Goal: Task Accomplishment & Management: Complete application form

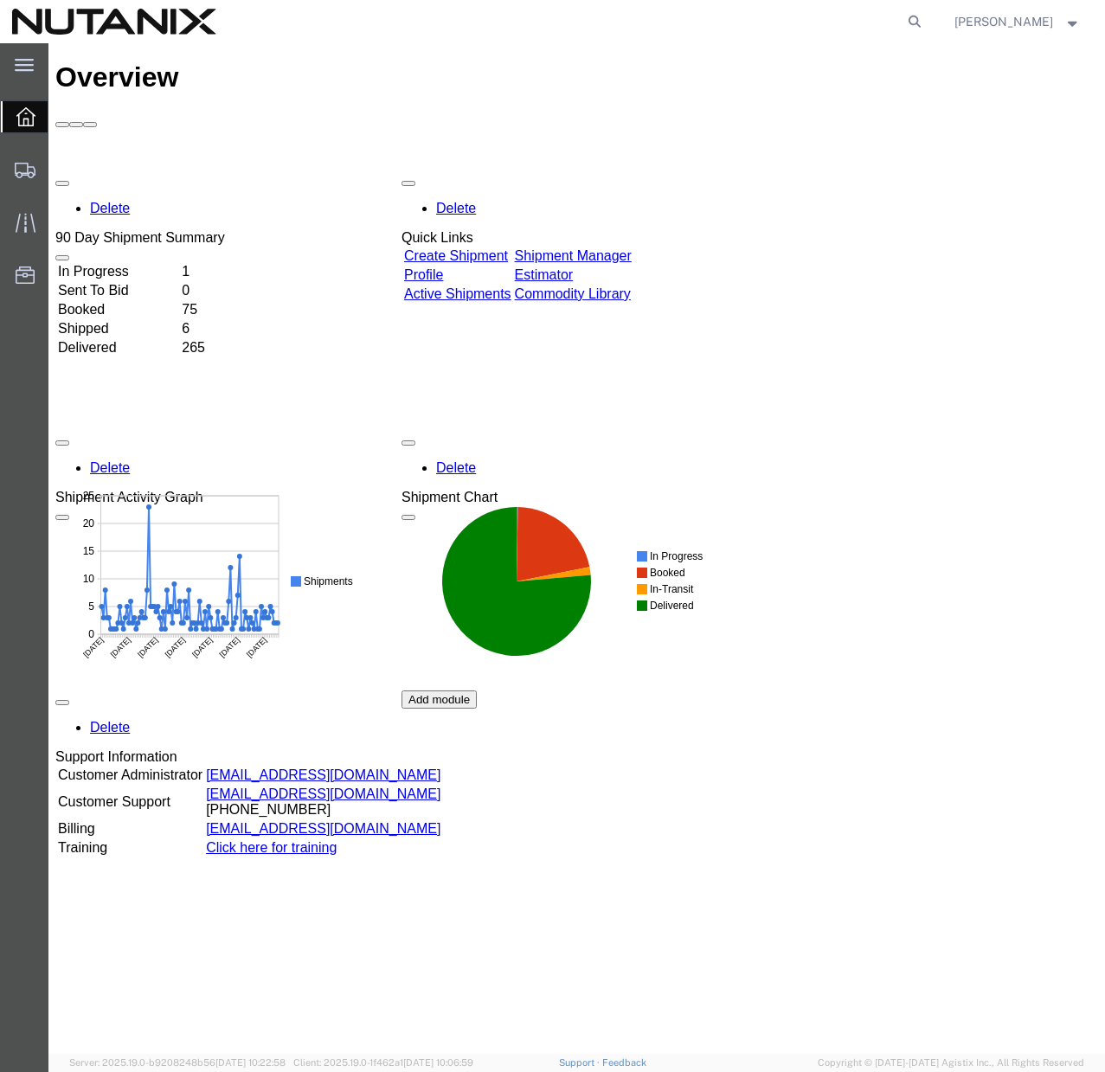
click at [506, 248] on link "Create Shipment" at bounding box center [456, 255] width 104 height 15
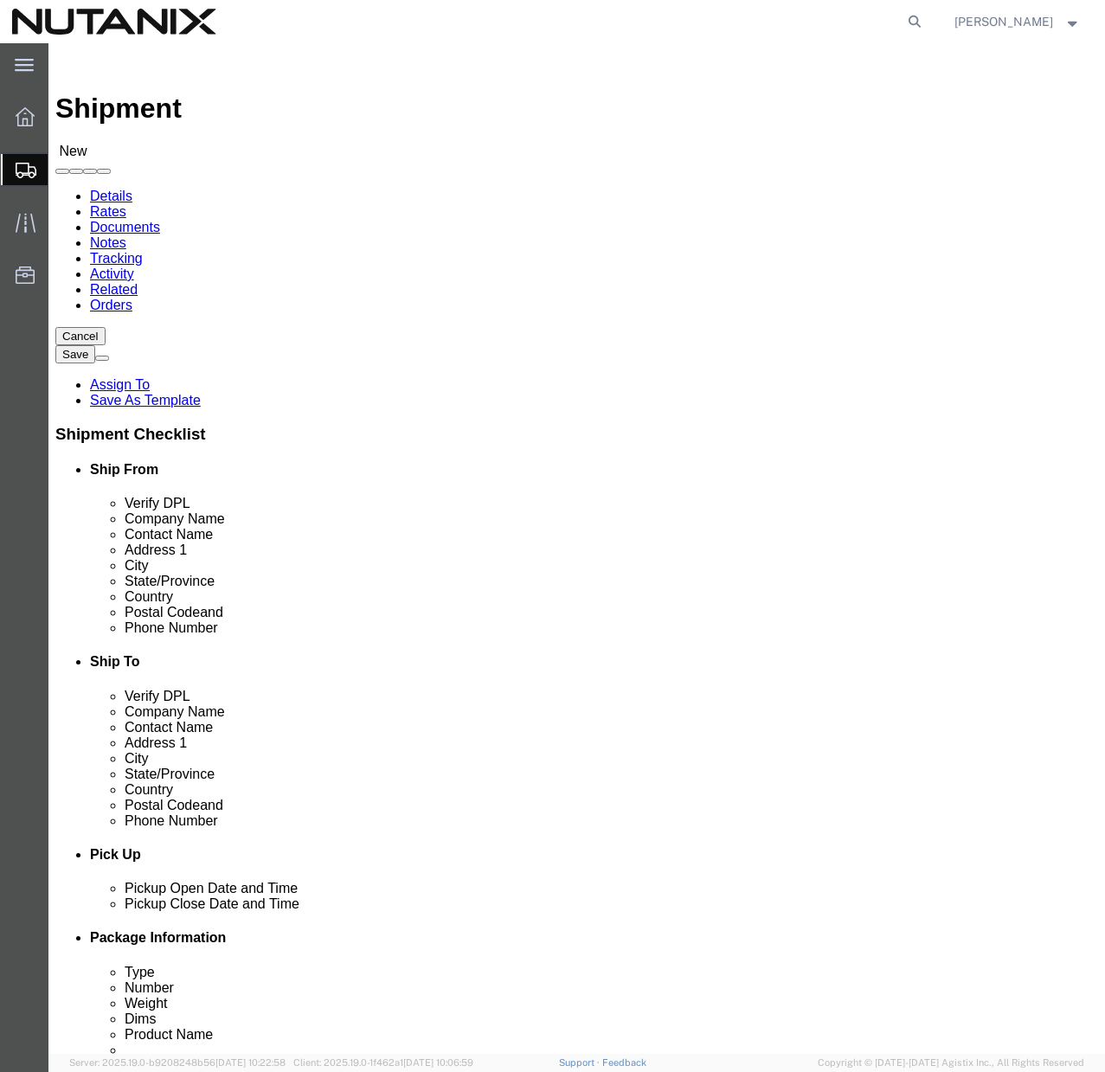
select select
click span
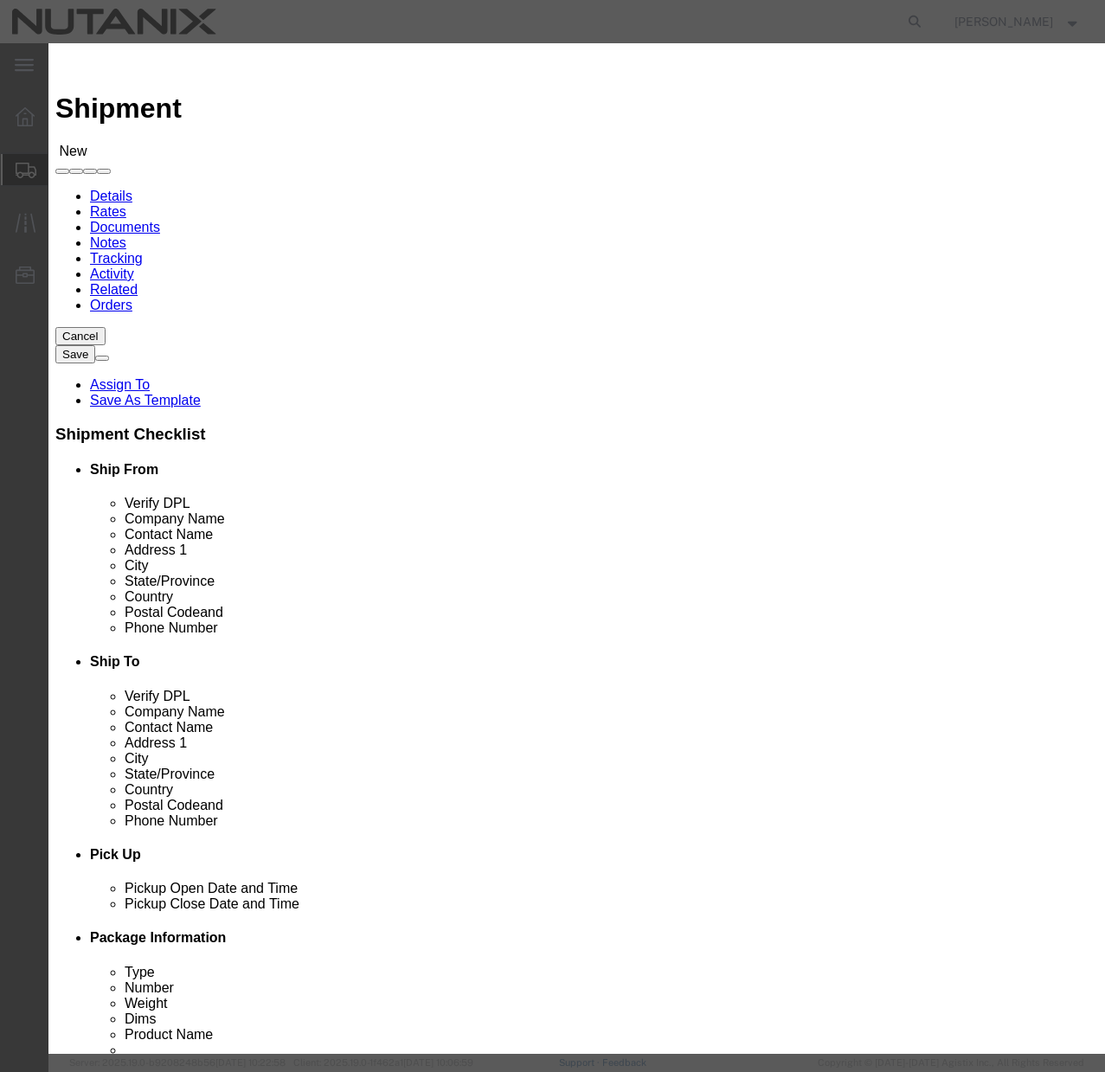
click button "Select"
select select
type input "Nutanix / [GEOGRAPHIC_DATA]"
type input "[PERSON_NAME]"
type input "[STREET_ADDRESS]"
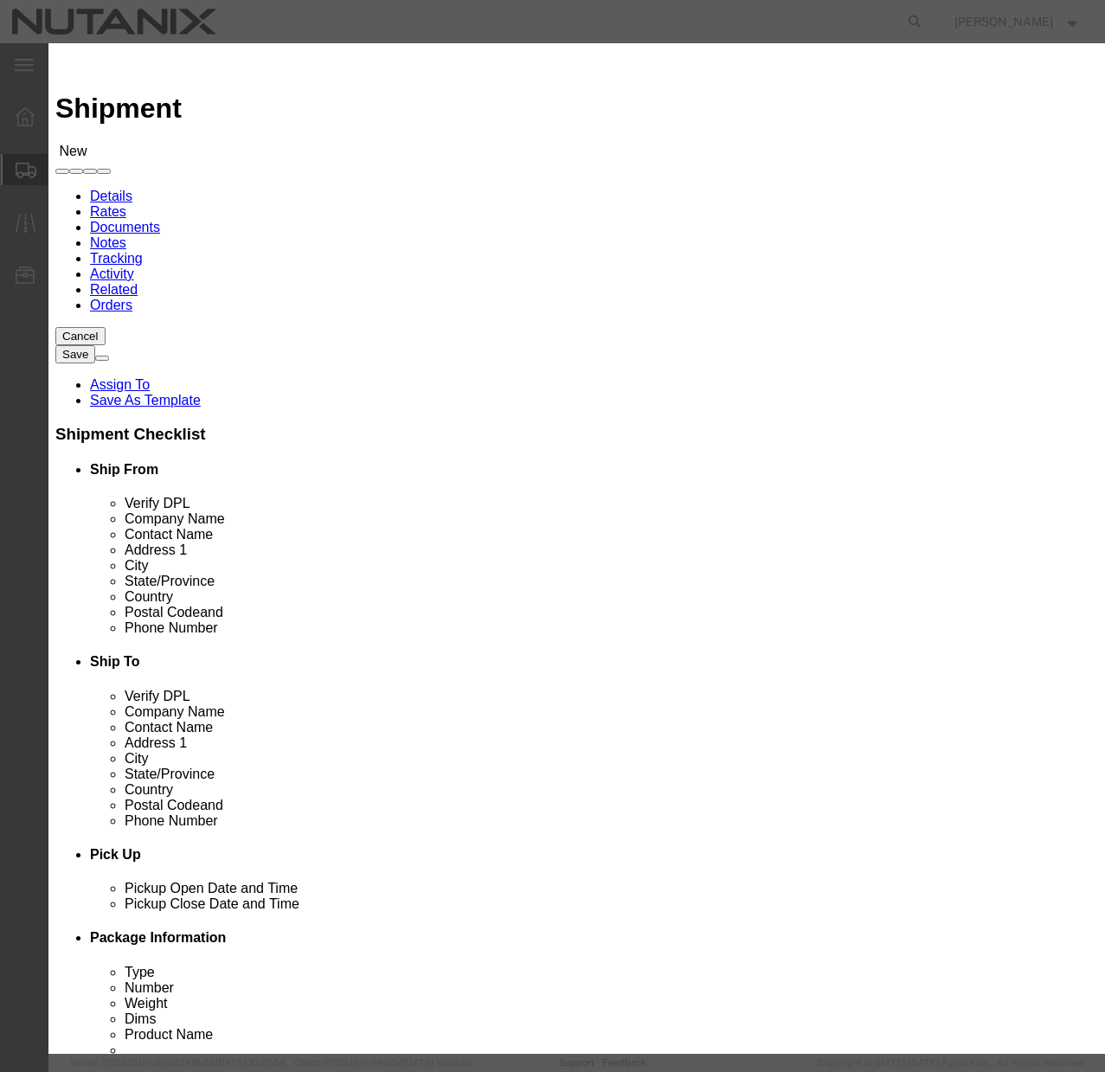
type input "Ste 700"
type input "[GEOGRAPHIC_DATA]"
type input "27701"
type input "[PHONE_NUMBER]"
type input "[PERSON_NAME][EMAIL_ADDRESS][PERSON_NAME][DOMAIN_NAME]"
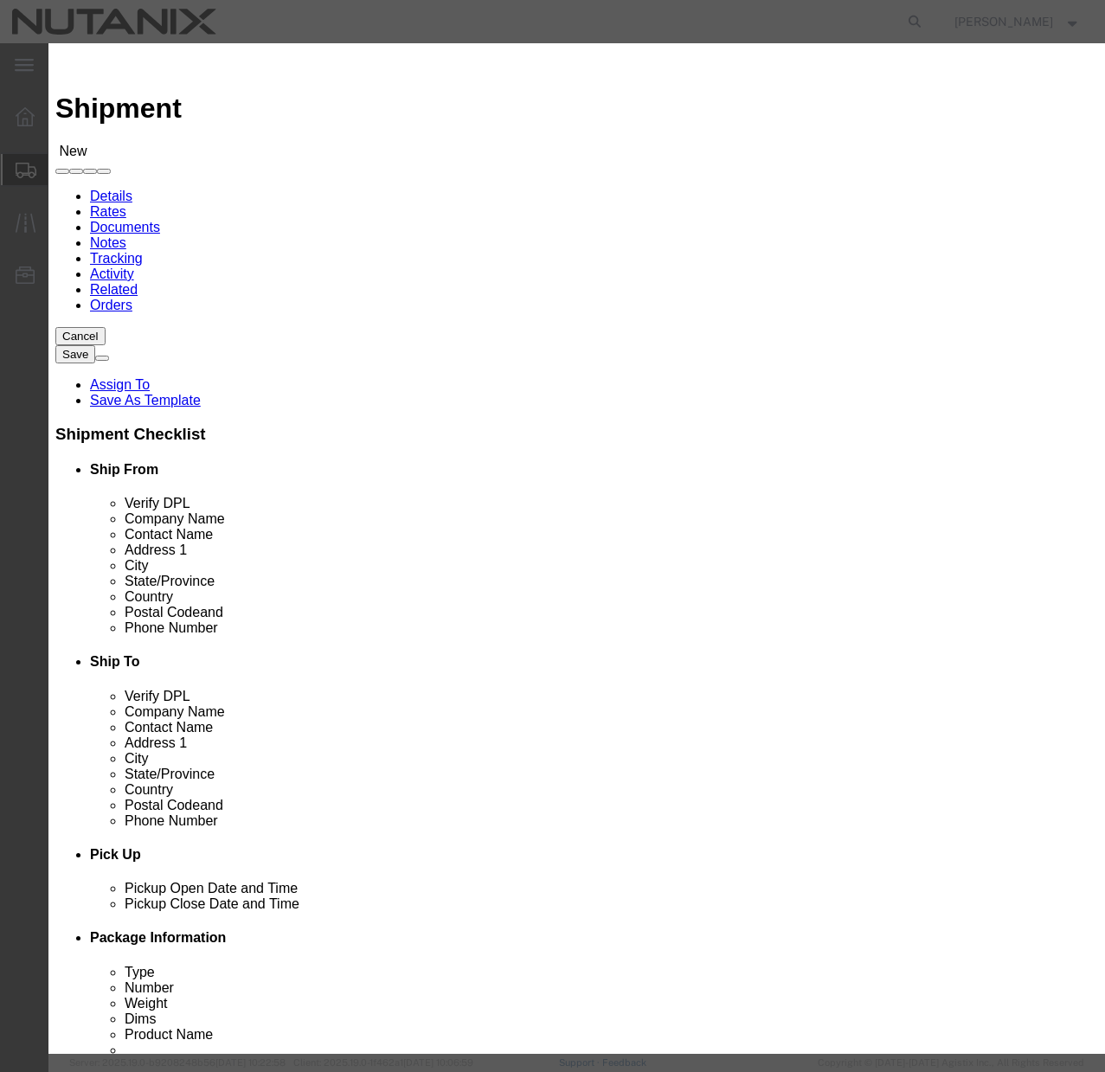
checkbox input "true"
select select "NC"
click button "Close"
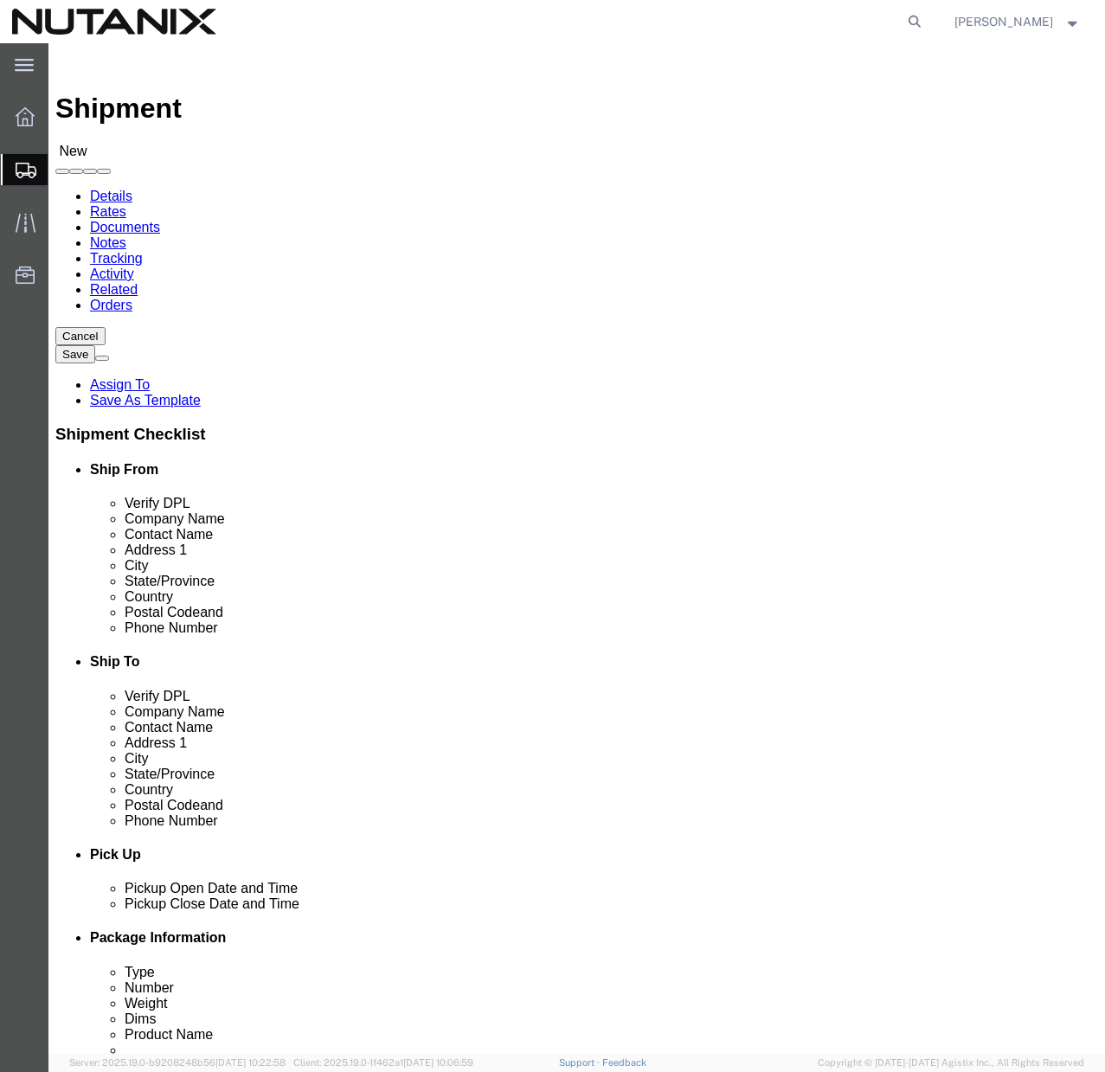
click input "text"
type input "NSEC 2025"
click input "text"
type input "[PERSON_NAME]"
click input "text"
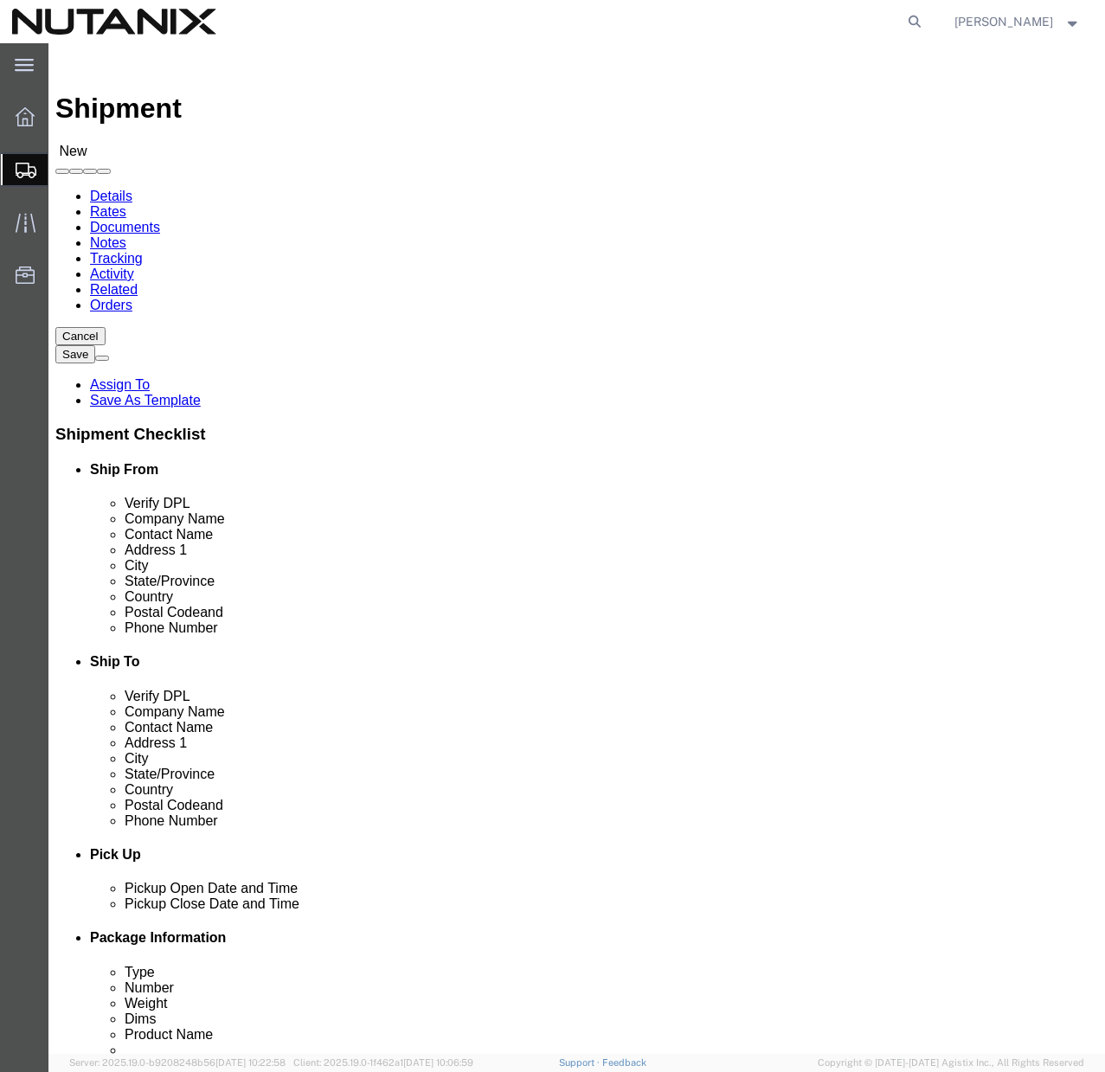
type input "[STREET_ADDRESS]"
select select
click input "text"
type input "Franklin"
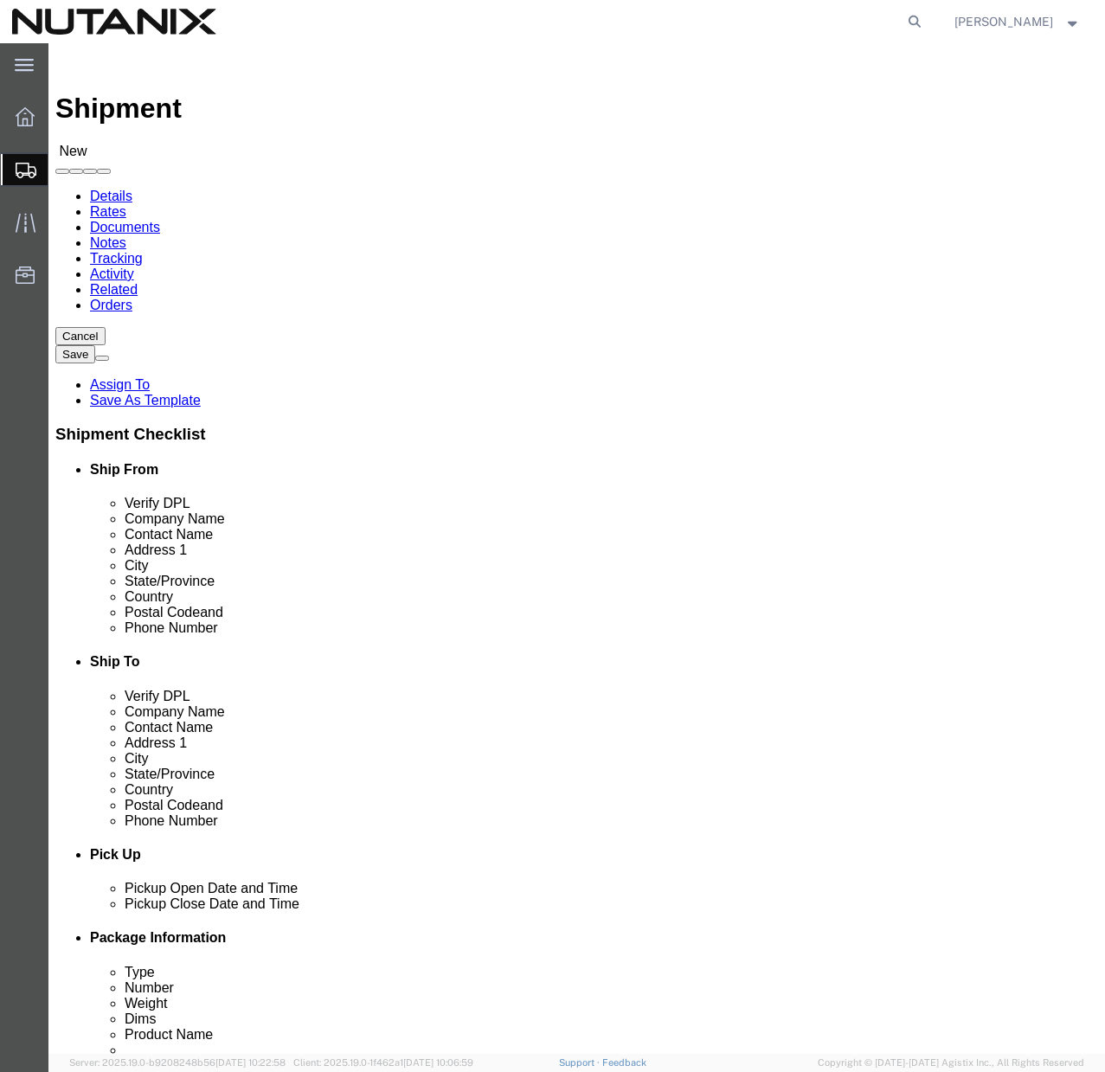
select select
select select "TN"
click input "Postal Code"
click button "Cancel"
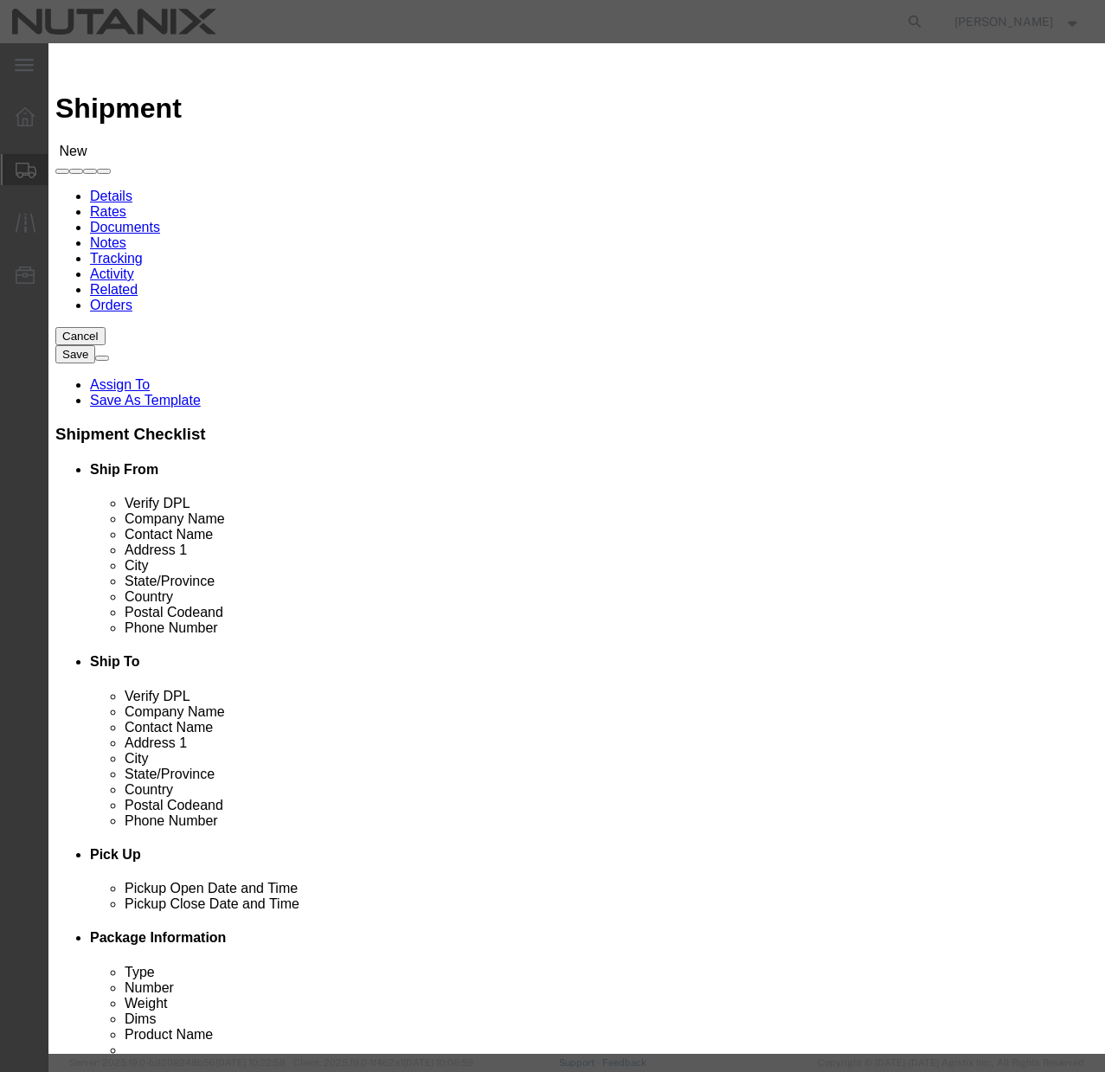
click button "Yes"
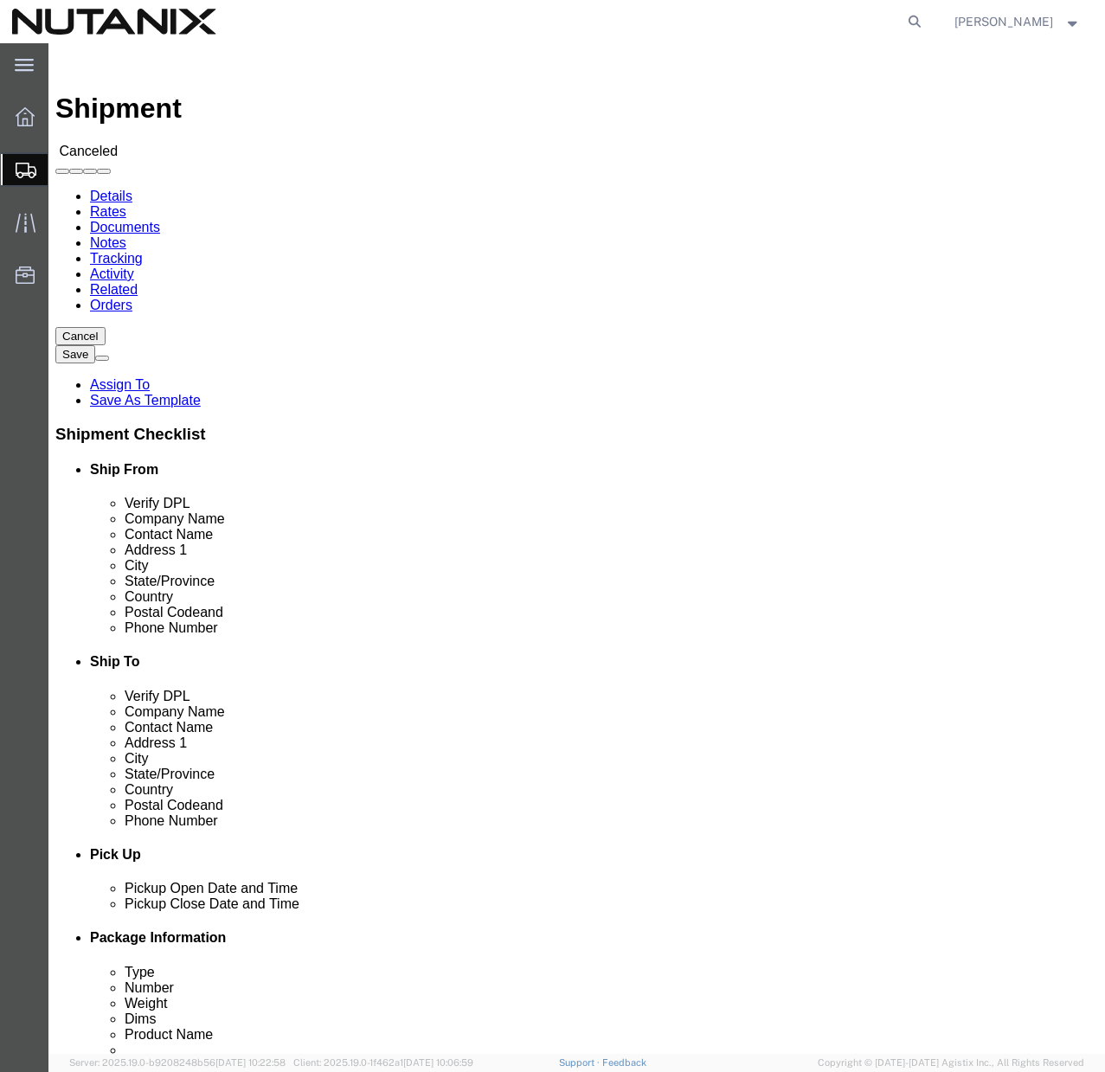
click div
